Goal: Navigation & Orientation: Understand site structure

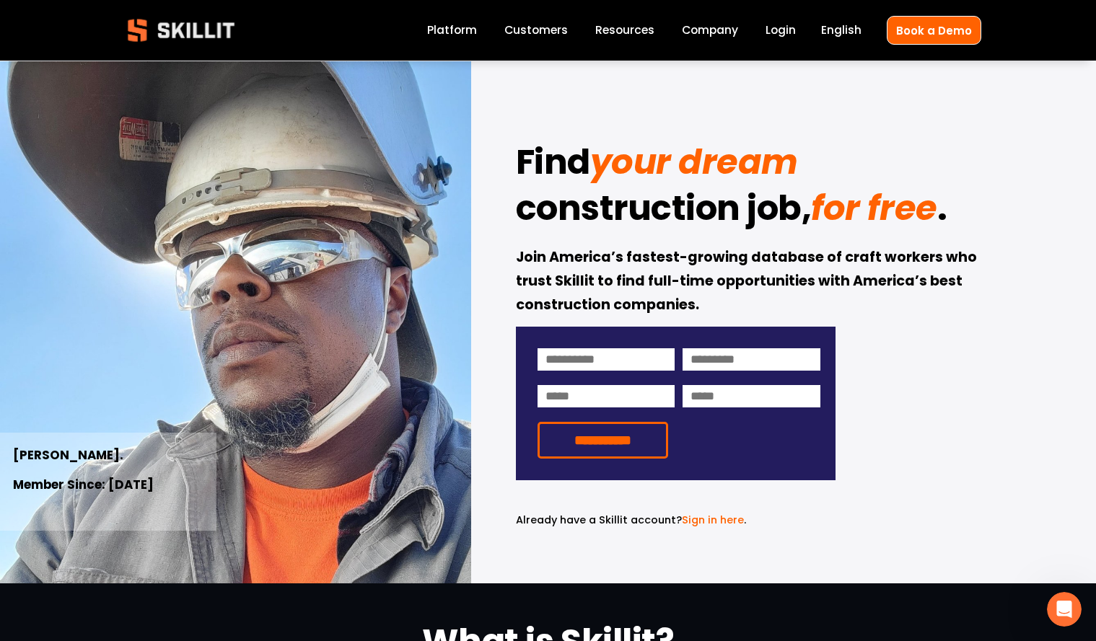
click at [723, 35] on link "Company" at bounding box center [710, 30] width 56 height 19
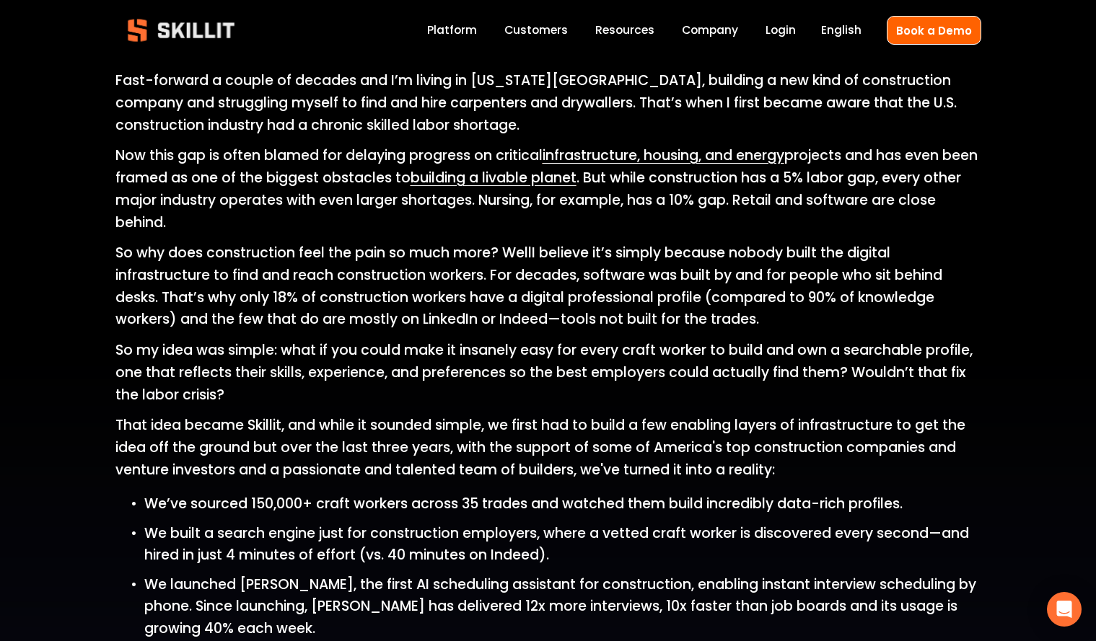
scroll to position [969, 0]
